Goal: Task Accomplishment & Management: Use online tool/utility

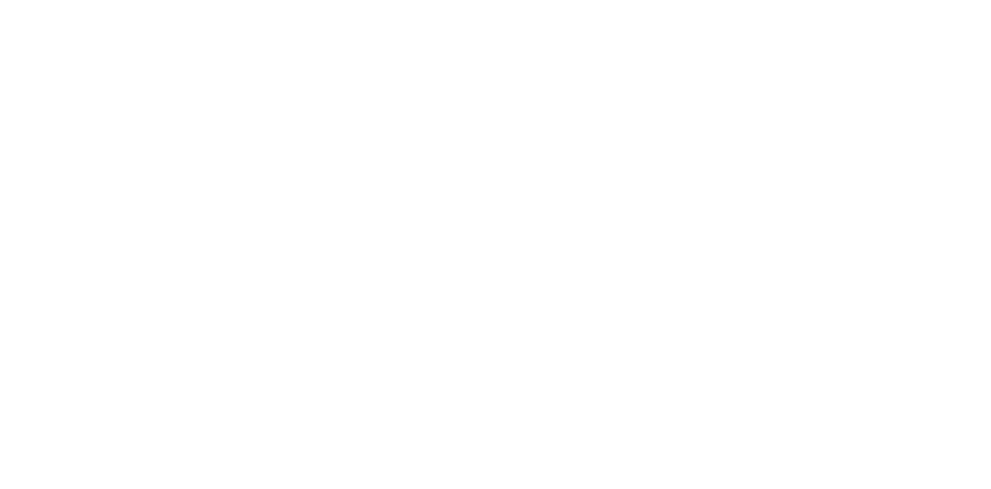
select select "Song"
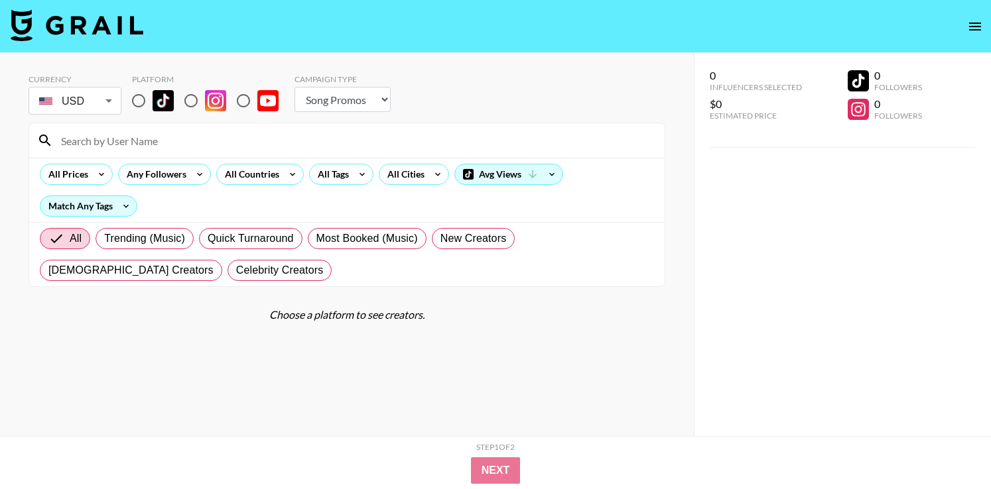
click at [234, 138] on input at bounding box center [354, 140] width 603 height 21
paste input "familyad.ventures"
type input "familyad.ventures"
click at [353, 104] on select "Choose Type... Song Promos Brand Promos" at bounding box center [342, 99] width 96 height 25
select select "Brand"
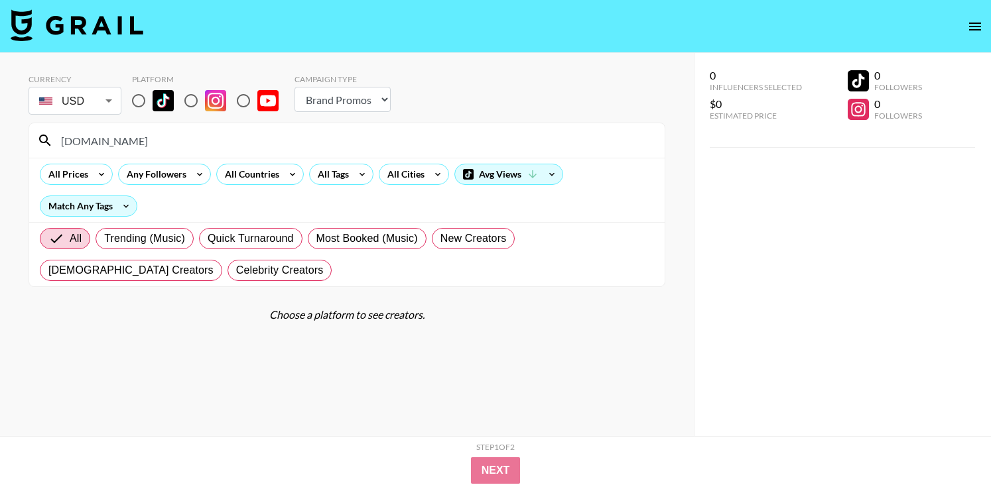
click at [294, 87] on select "Choose Type... Song Promos Brand Promos" at bounding box center [342, 99] width 96 height 25
click at [353, 119] on section "Currency USD USD ​ Platform Campaign Type Choose Type... Song Promos Brand Prom…" at bounding box center [347, 175] width 637 height 223
click at [289, 151] on div "familyad.ventures" at bounding box center [346, 140] width 635 height 34
click at [289, 141] on input "familyad.ventures" at bounding box center [354, 140] width 603 height 21
paste input "familyad.ventures"
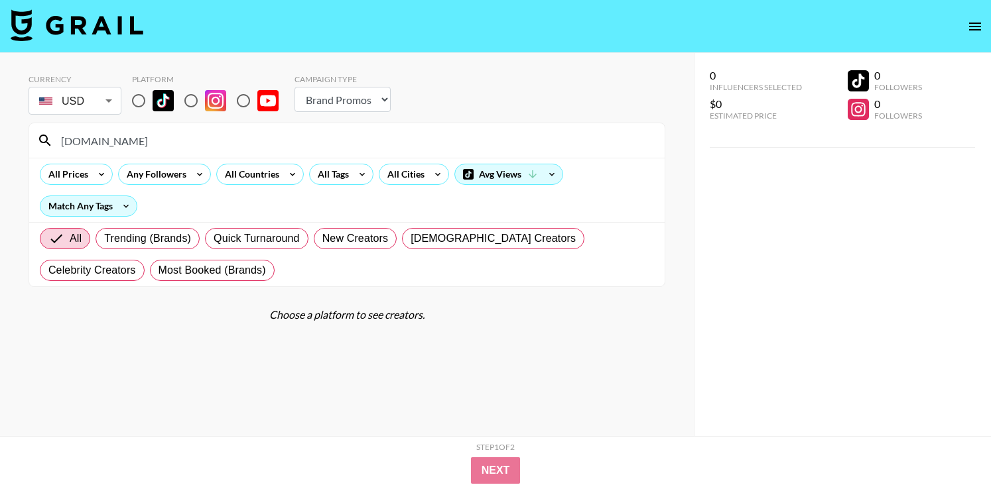
click at [289, 141] on input "familyad.venturesfamilyad.ventures" at bounding box center [354, 140] width 603 height 21
paste input
type input "familyad.ventures"
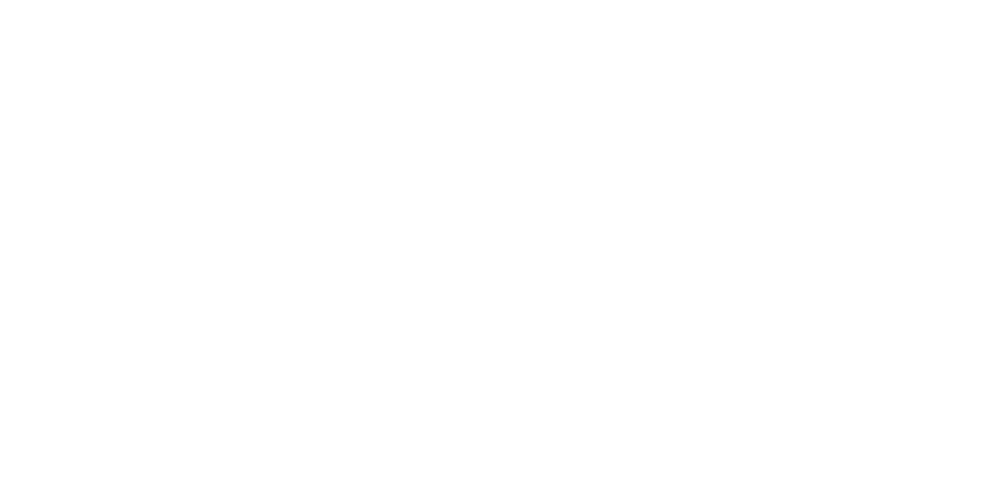
select select "Song"
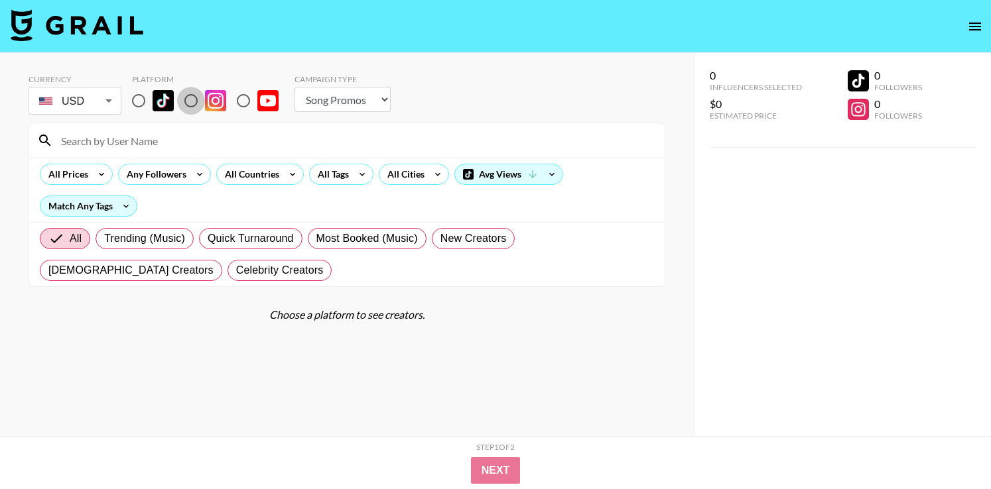
click at [193, 100] on input "radio" at bounding box center [191, 101] width 28 height 28
radio input "true"
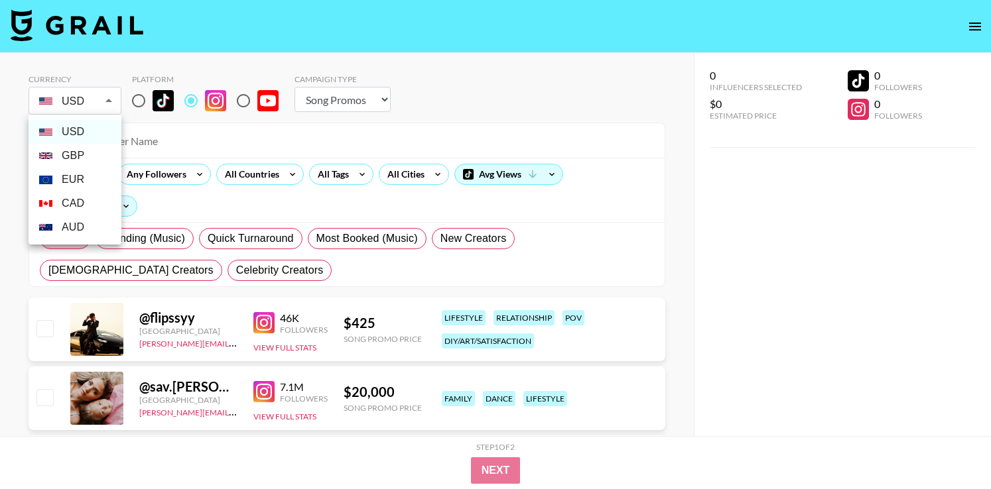
click at [70, 97] on div at bounding box center [495, 244] width 991 height 489
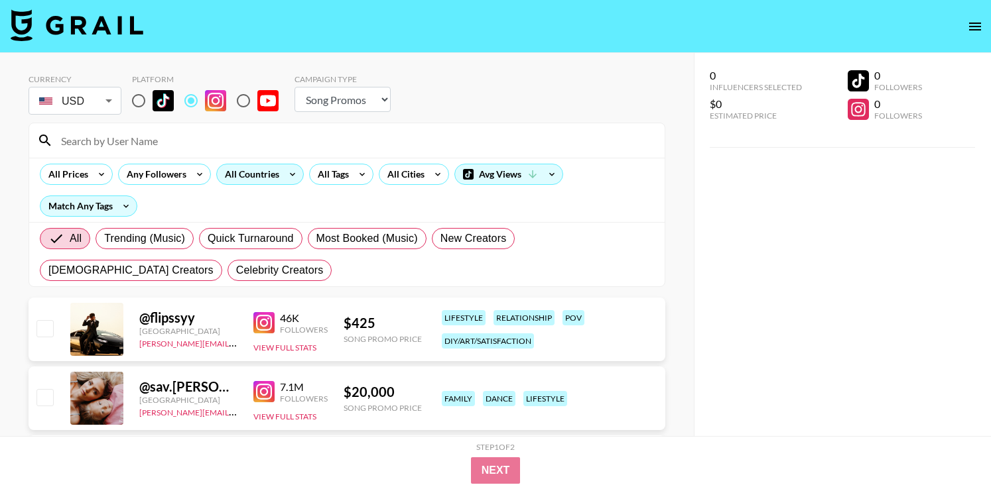
click at [284, 172] on icon at bounding box center [292, 174] width 21 height 20
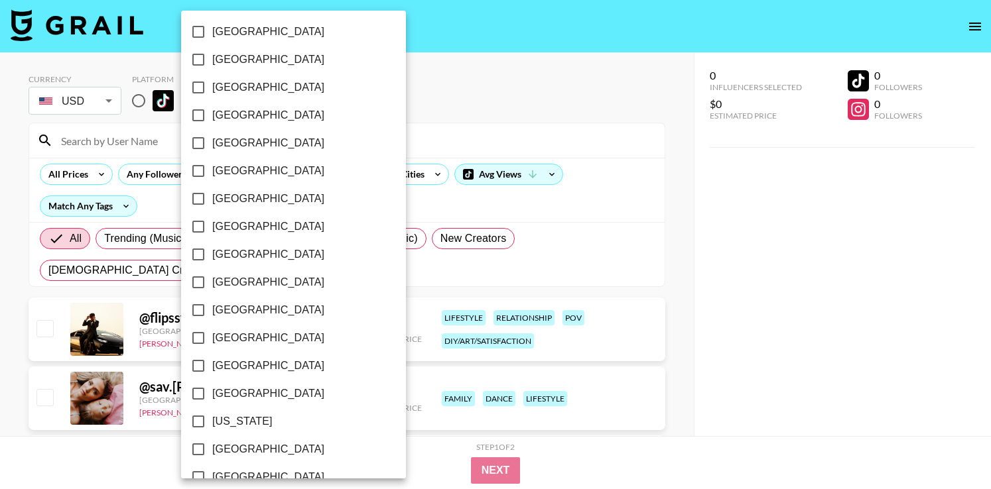
scroll to position [88, 0]
click at [257, 176] on label "Canada" at bounding box center [284, 170] width 200 height 28
click at [212, 176] on input "Canada" at bounding box center [198, 170] width 28 height 28
checkbox input "true"
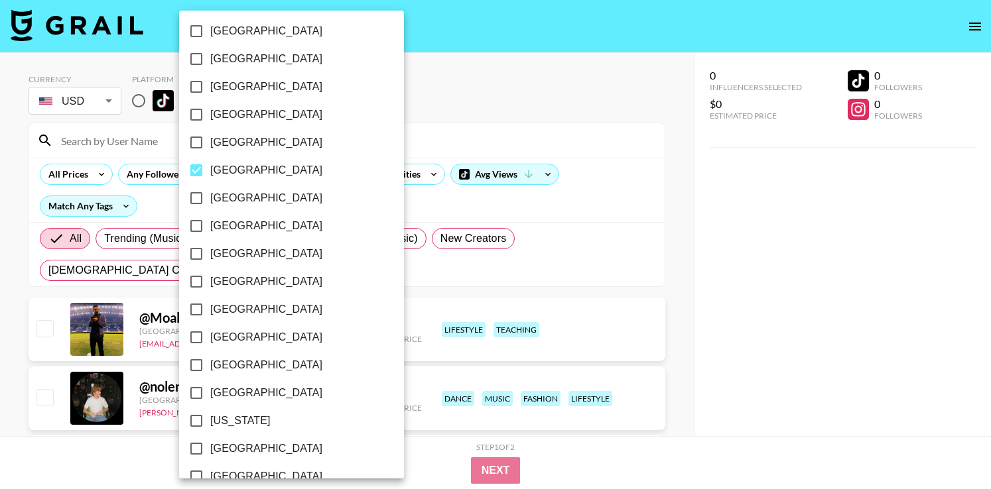
click at [501, 135] on div at bounding box center [495, 244] width 991 height 489
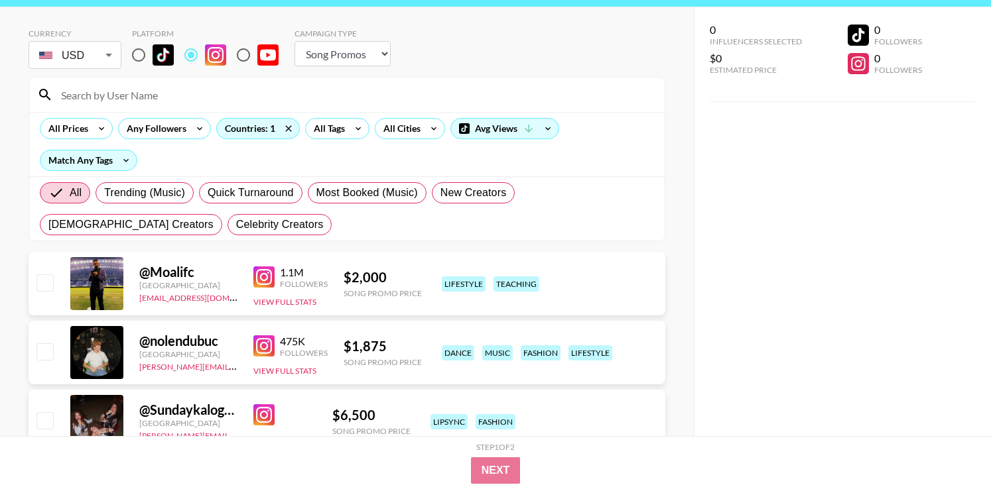
scroll to position [0, 0]
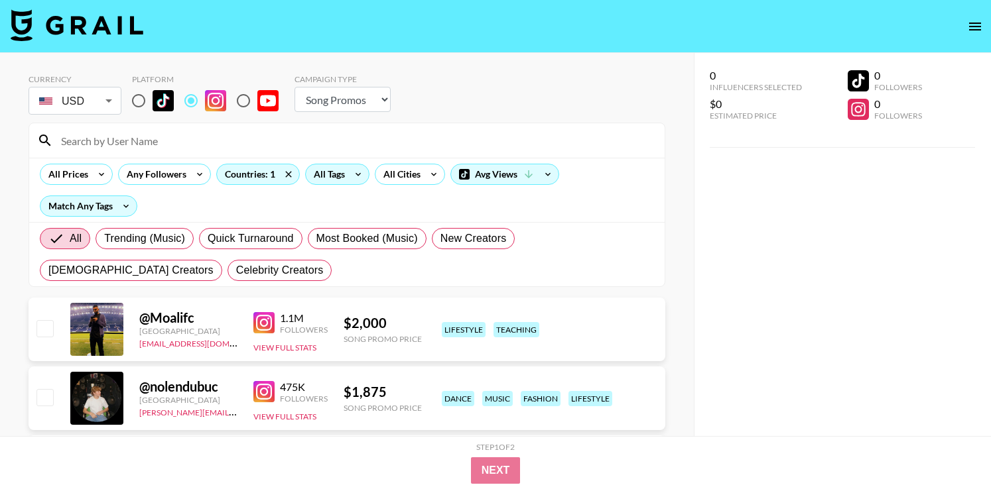
click at [363, 171] on icon at bounding box center [357, 174] width 21 height 20
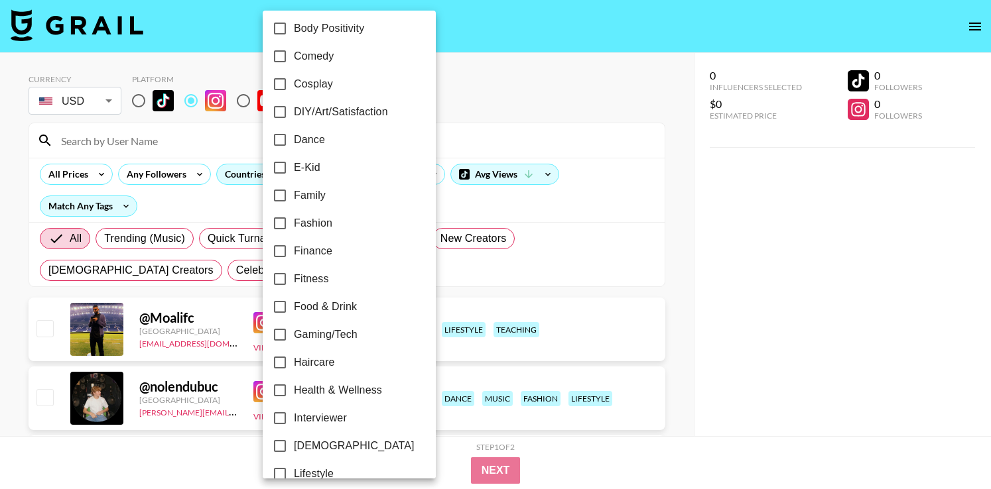
scroll to position [206, 0]
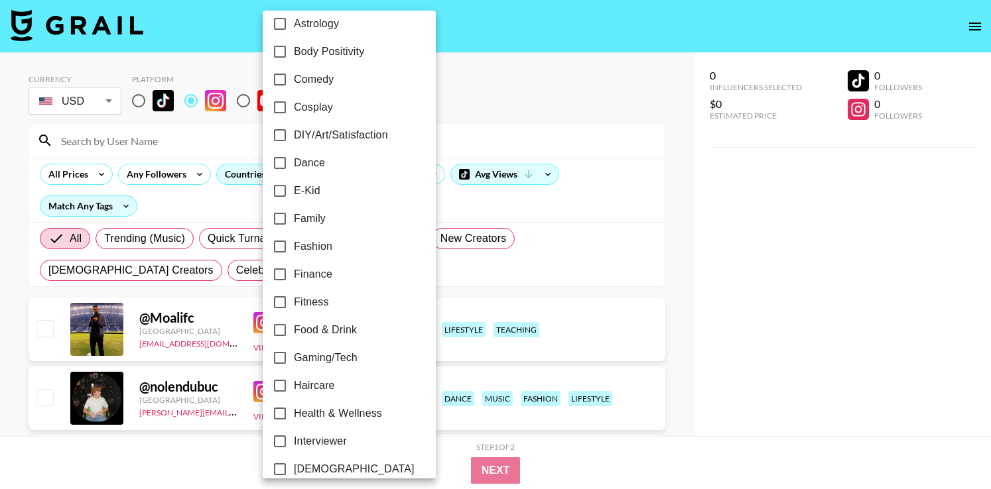
click at [280, 217] on input "Family" at bounding box center [280, 219] width 28 height 28
checkbox input "true"
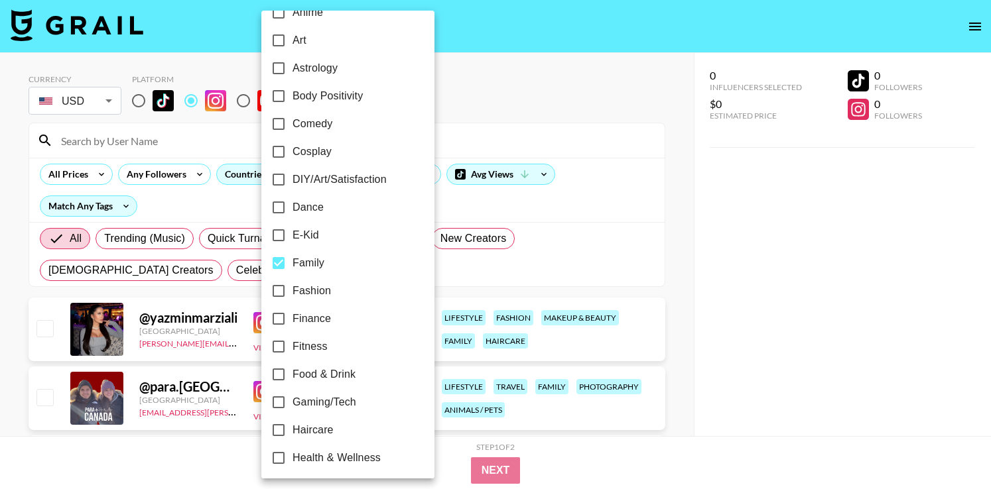
scroll to position [157, 0]
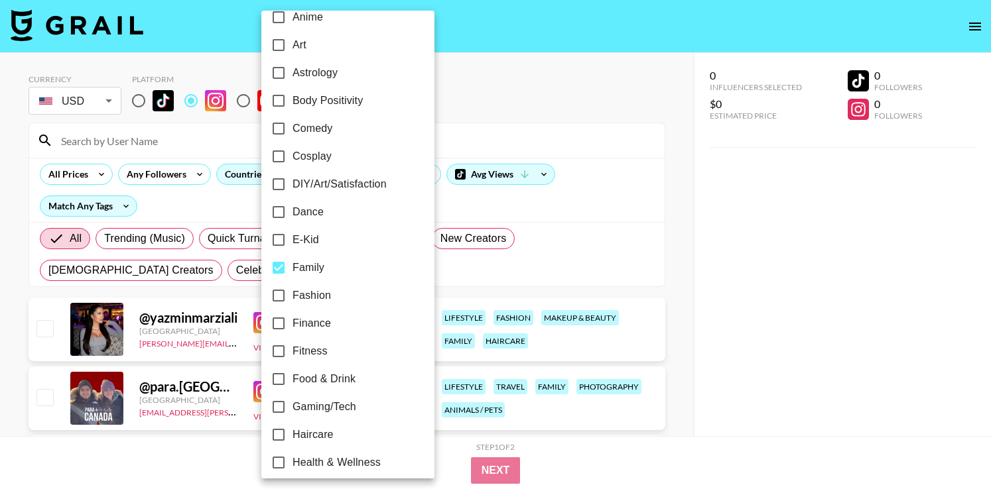
click at [524, 105] on div at bounding box center [495, 244] width 991 height 489
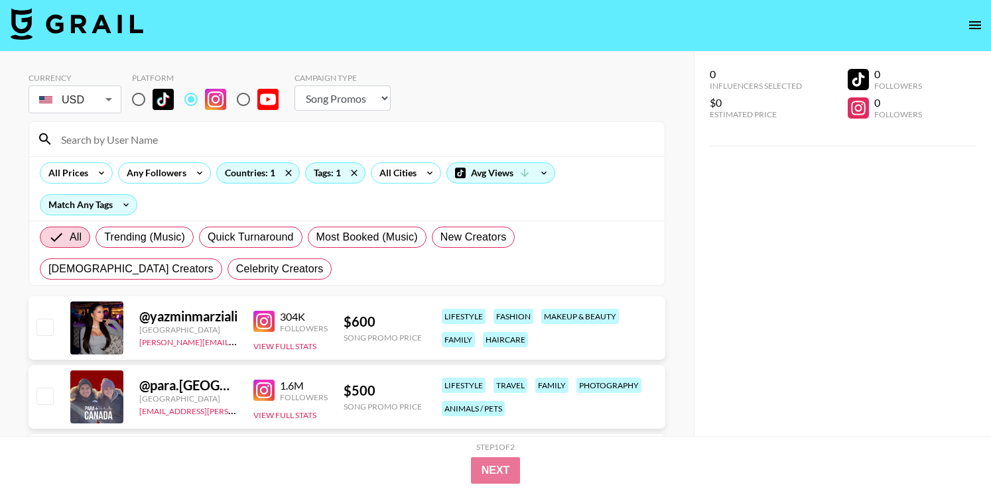
scroll to position [5, 0]
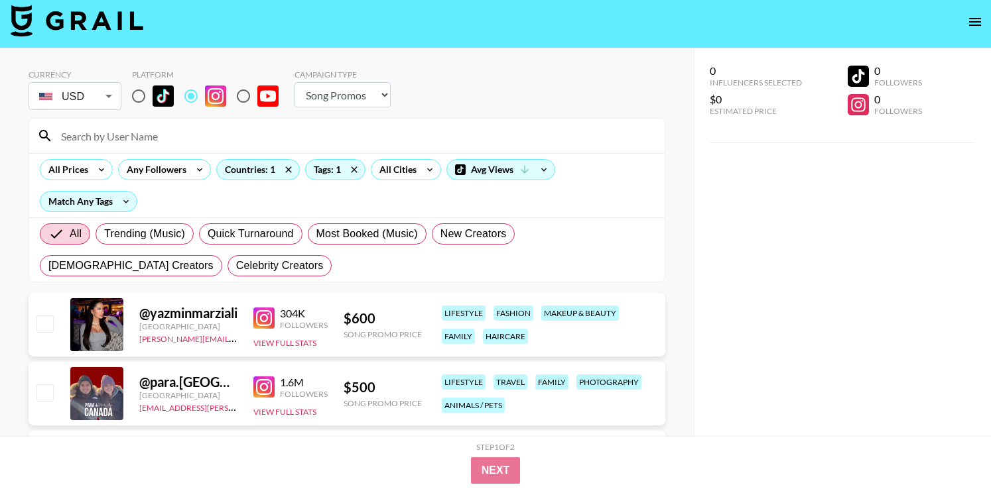
click at [359, 100] on select "Choose Type... Song Promos Brand Promos" at bounding box center [342, 94] width 96 height 25
select select "Brand"
click at [294, 82] on select "Choose Type... Song Promos Brand Promos" at bounding box center [342, 94] width 96 height 25
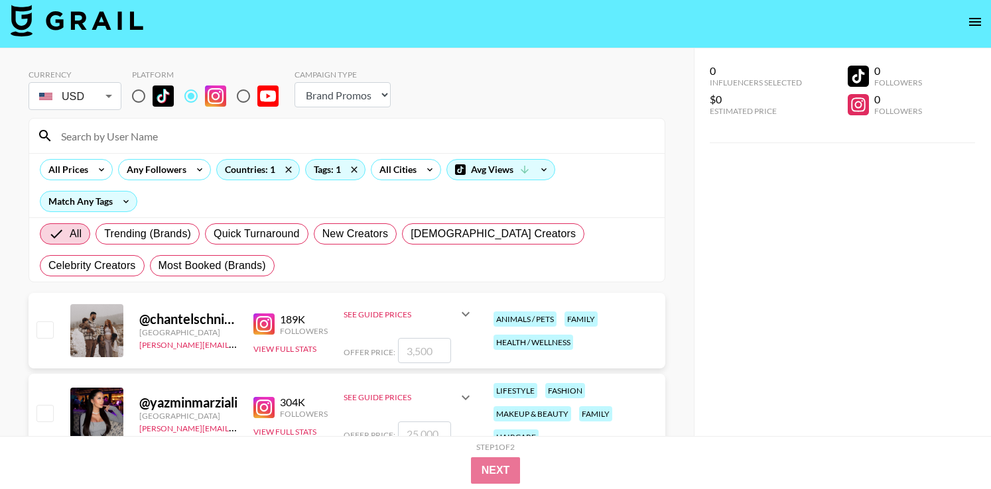
click at [493, 113] on section "Currency USD USD ​ Platform Campaign Type Choose Type... Song Promos Brand Prom…" at bounding box center [347, 170] width 637 height 223
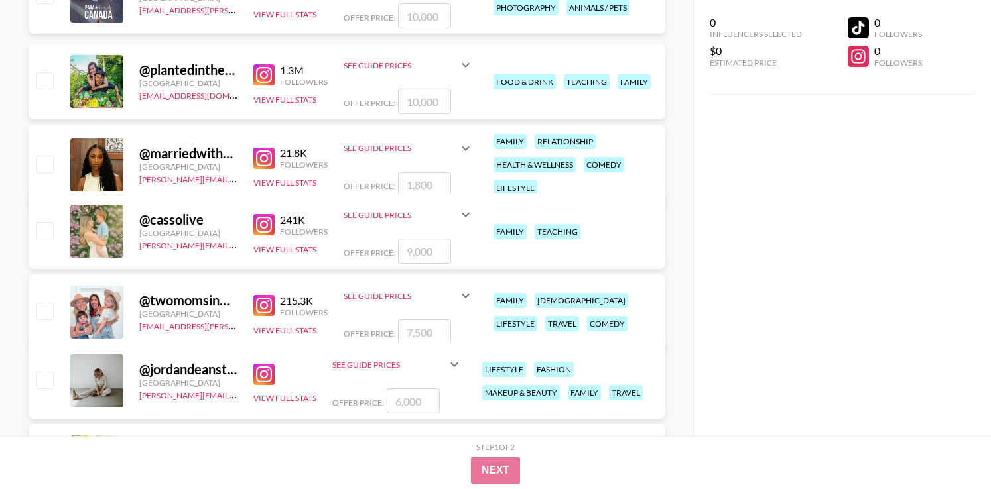
scroll to position [683, 0]
